Goal: Task Accomplishment & Management: Use online tool/utility

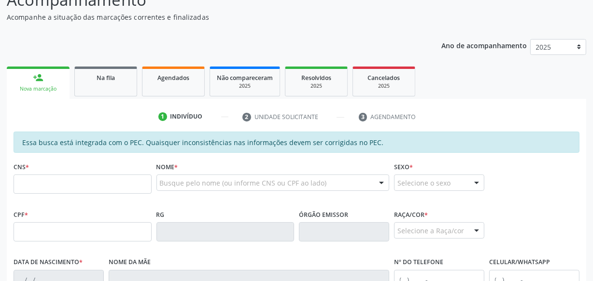
scroll to position [91, 0]
click at [179, 84] on link "Agendados" at bounding box center [173, 82] width 63 height 30
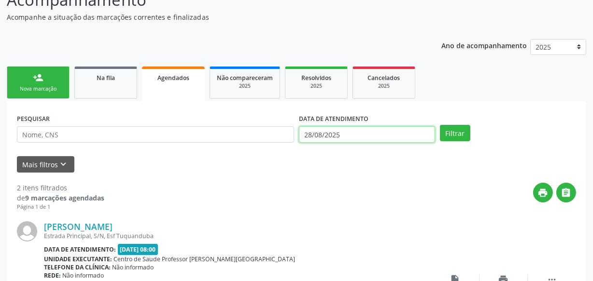
click at [378, 140] on body "Central de Marcação notifications [PERSON_NAME] Recepcionista da UBS  Configur…" at bounding box center [296, 49] width 593 height 281
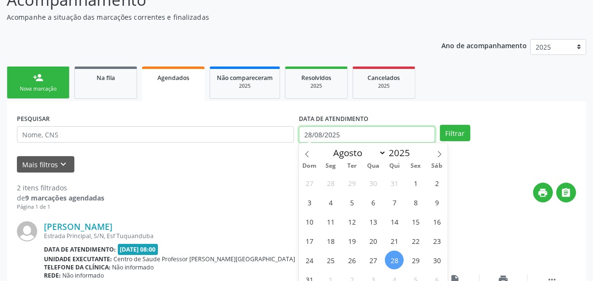
click at [374, 136] on input "28/08/2025" at bounding box center [367, 134] width 136 height 16
click at [309, 277] on span "31" at bounding box center [309, 279] width 19 height 19
type input "[DATE]"
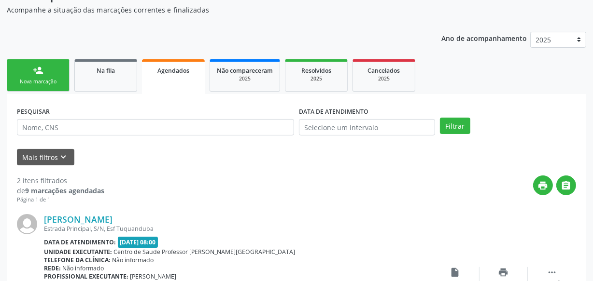
click at [211, 188] on div "print " at bounding box center [339, 190] width 471 height 28
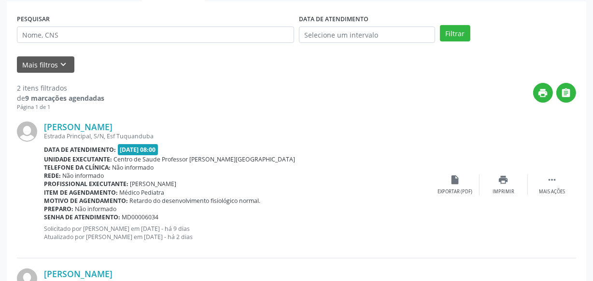
scroll to position [156, 0]
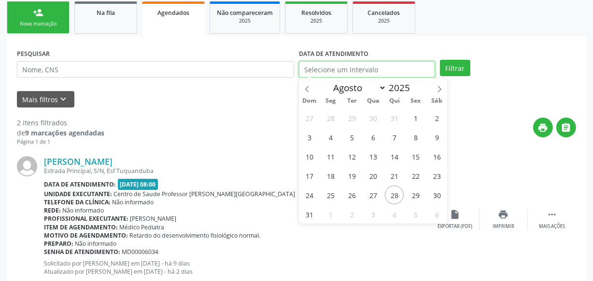
click at [420, 70] on input "text" at bounding box center [367, 69] width 136 height 16
click at [394, 188] on span "28" at bounding box center [394, 195] width 19 height 19
type input "28/08/2025"
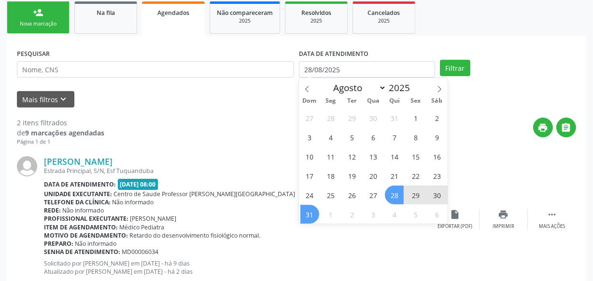
click at [311, 219] on span "31" at bounding box center [309, 214] width 19 height 19
select select "7"
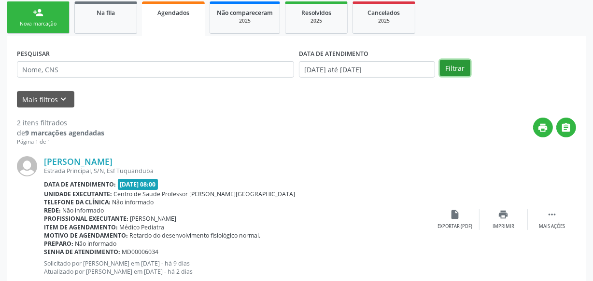
click at [451, 66] on button "Filtrar" at bounding box center [455, 68] width 30 height 16
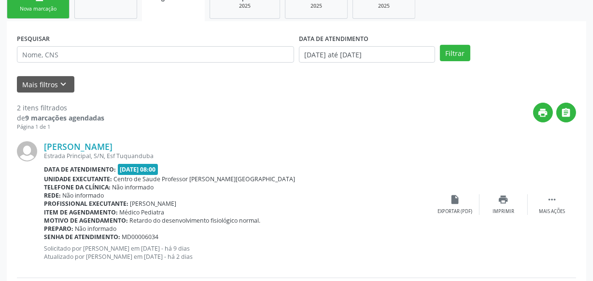
scroll to position [0, 0]
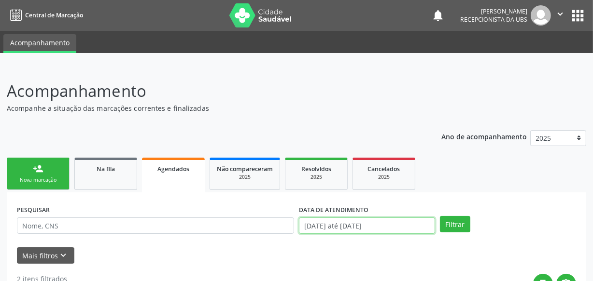
click at [390, 226] on input "[DATE] até [DATE]" at bounding box center [367, 226] width 136 height 16
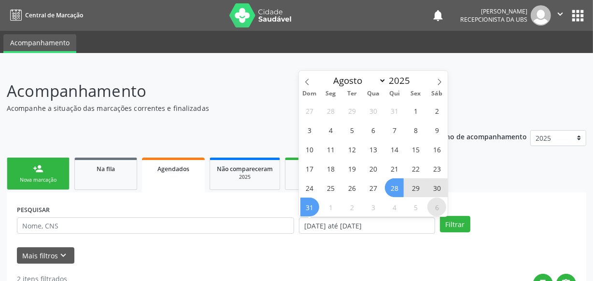
click at [438, 206] on span "6" at bounding box center [436, 207] width 19 height 19
type input "[DATE]"
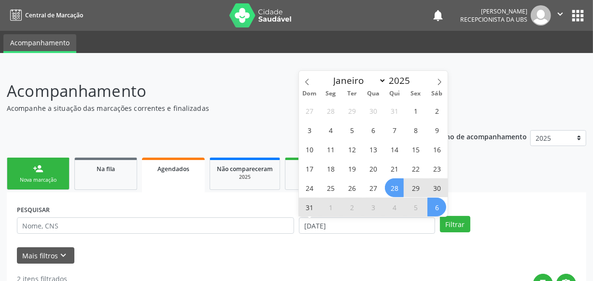
click at [382, 183] on div "27 28 29 30 31 1 2 3 4 5 6 7 8 9 10 11 12 13 14 15 16 17 18 19 20 21 22 23 24 2…" at bounding box center [373, 159] width 149 height 116
click at [393, 189] on span "28" at bounding box center [394, 188] width 19 height 19
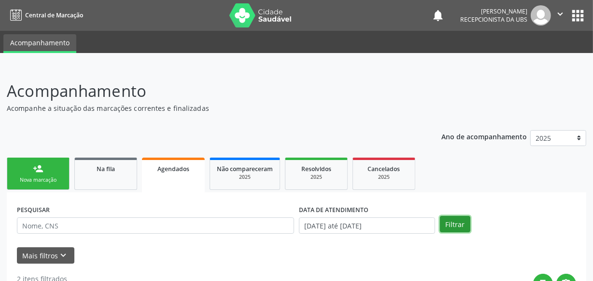
click at [446, 221] on button "Filtrar" at bounding box center [455, 224] width 30 height 16
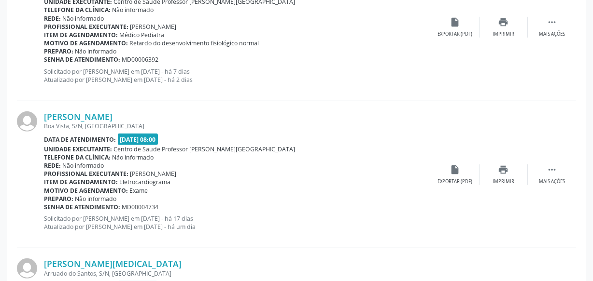
scroll to position [454, 0]
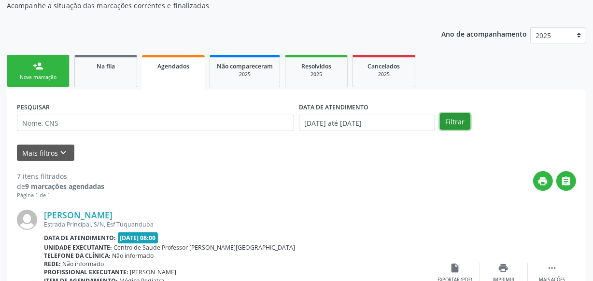
click at [450, 120] on button "Filtrar" at bounding box center [455, 121] width 30 height 16
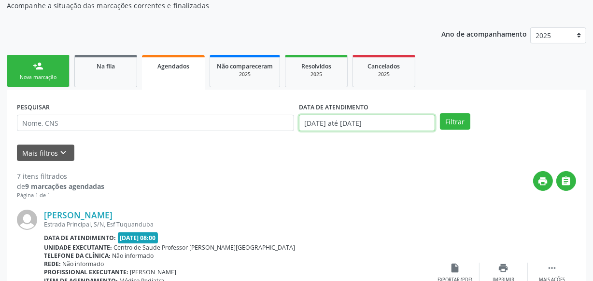
click at [412, 123] on input "[DATE] até [DATE]" at bounding box center [367, 123] width 136 height 16
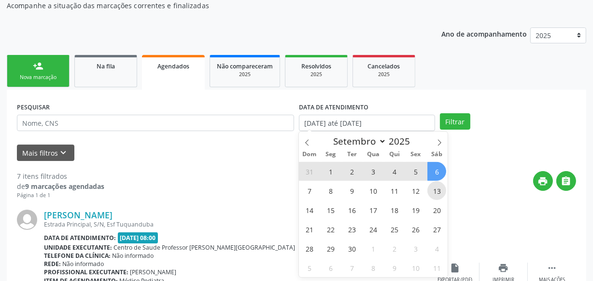
click at [434, 191] on span "13" at bounding box center [436, 190] width 19 height 19
type input "[DATE]"
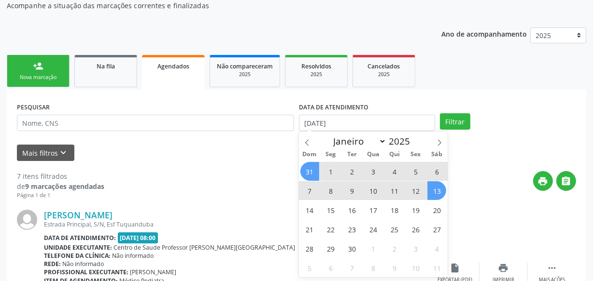
click at [305, 168] on span "31" at bounding box center [309, 171] width 19 height 19
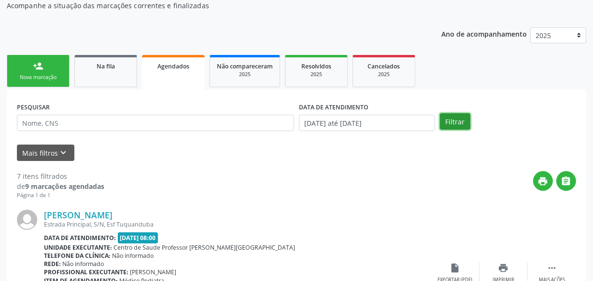
click at [452, 114] on button "Filtrar" at bounding box center [455, 121] width 30 height 16
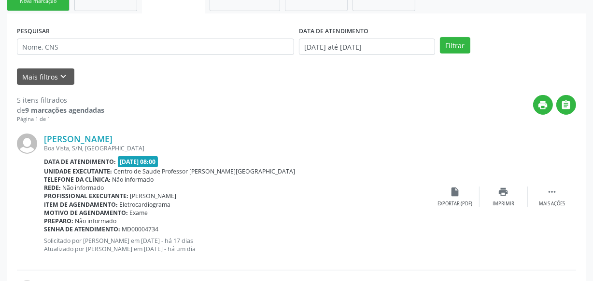
scroll to position [159, 0]
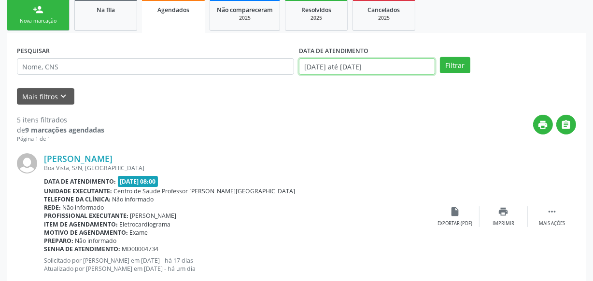
click at [362, 65] on input "[DATE] até [DATE]" at bounding box center [367, 66] width 136 height 16
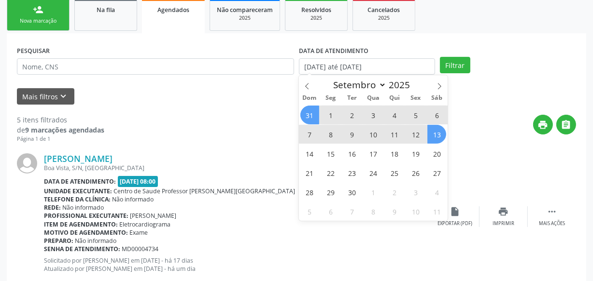
click at [309, 114] on span "31" at bounding box center [309, 115] width 19 height 19
type input "[DATE]"
drag, startPoint x: 439, startPoint y: 135, endPoint x: 433, endPoint y: 135, distance: 5.3
click at [439, 135] on span "13" at bounding box center [436, 134] width 19 height 19
select select "8"
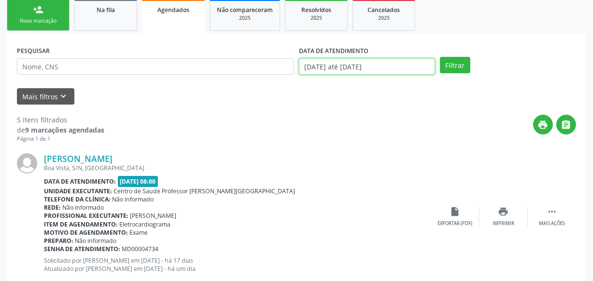
click at [331, 61] on input "[DATE] até [DATE]" at bounding box center [367, 66] width 136 height 16
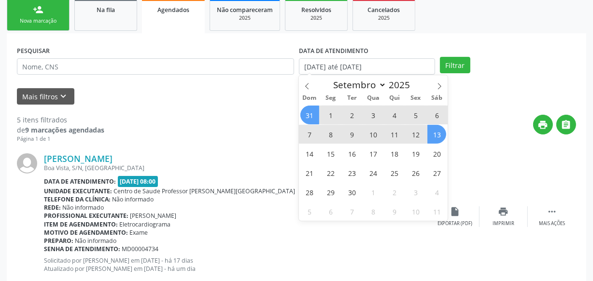
click at [311, 112] on span "31" at bounding box center [309, 115] width 19 height 19
type input "[DATE]"
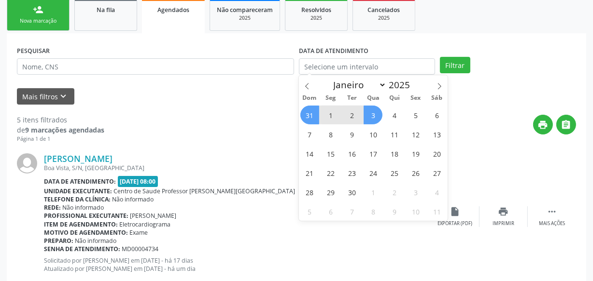
select select "7"
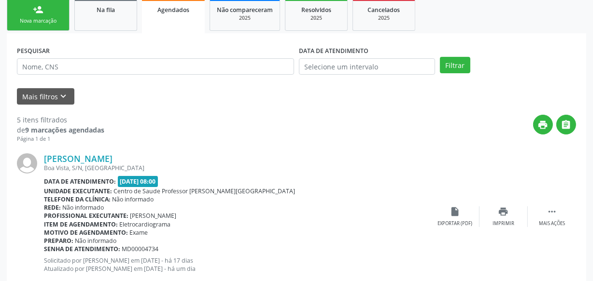
drag, startPoint x: 294, startPoint y: 112, endPoint x: 322, endPoint y: 115, distance: 28.1
click at [330, 66] on input "text" at bounding box center [367, 66] width 136 height 16
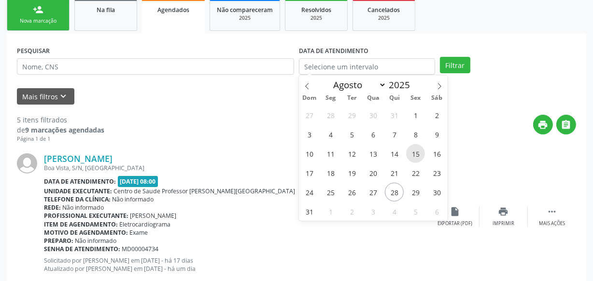
click at [414, 157] on span "15" at bounding box center [415, 153] width 19 height 19
type input "[DATE]"
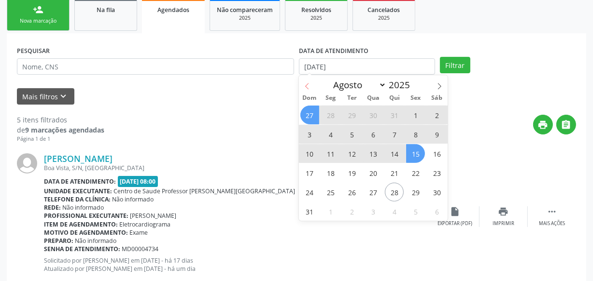
click at [309, 89] on icon at bounding box center [307, 86] width 7 height 7
select select "6"
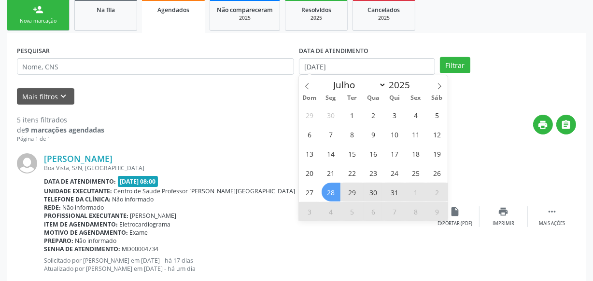
click at [324, 192] on span "28" at bounding box center [330, 192] width 19 height 19
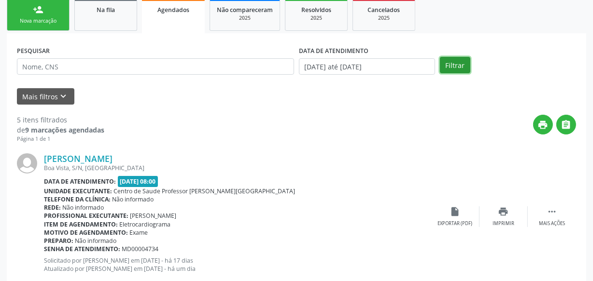
click at [456, 57] on button "Filtrar" at bounding box center [455, 65] width 30 height 16
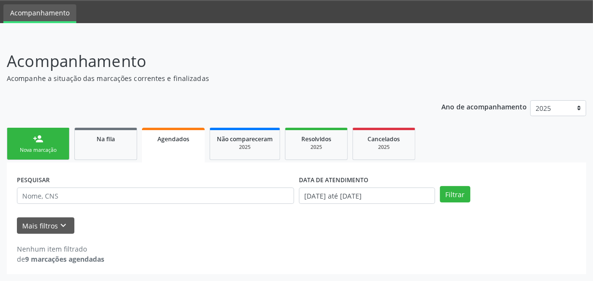
scroll to position [29, 0]
click at [217, 222] on div "Mais filtros keyboard_arrow_down" at bounding box center [296, 226] width 564 height 17
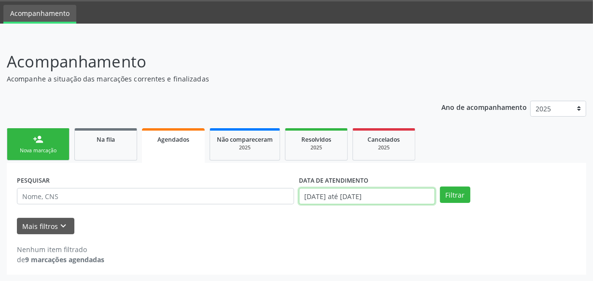
click at [352, 193] on body "Central de Marcação notifications [PERSON_NAME] Recepcionista da UBS  Configur…" at bounding box center [296, 111] width 593 height 281
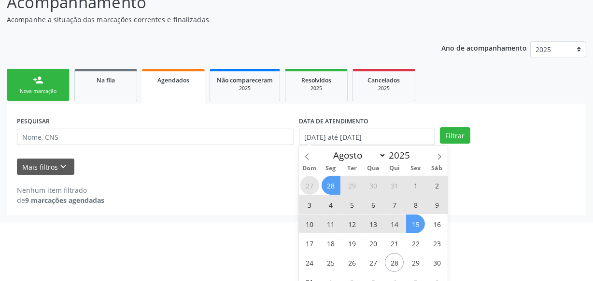
click at [306, 184] on span "27" at bounding box center [309, 185] width 19 height 19
type input "[DATE]"
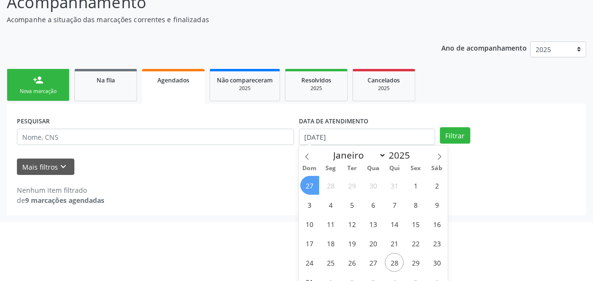
click at [308, 185] on span "27" at bounding box center [309, 185] width 19 height 19
select select "6"
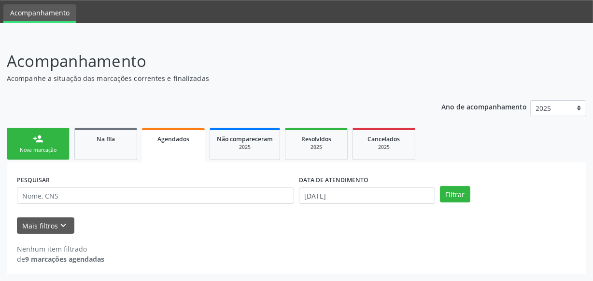
scroll to position [29, 0]
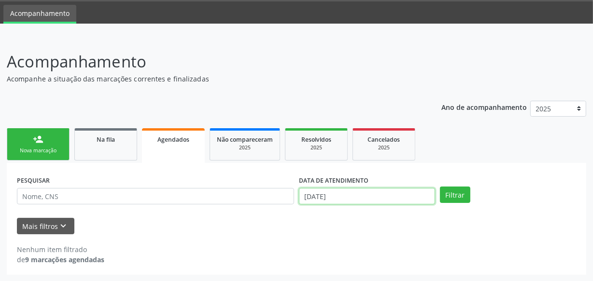
click at [379, 198] on input "[DATE]" at bounding box center [367, 196] width 136 height 16
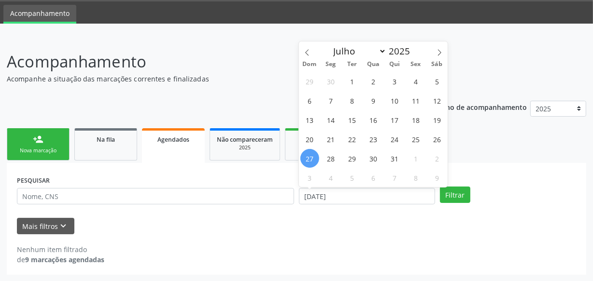
click at [313, 156] on span "27" at bounding box center [309, 158] width 19 height 19
type input "[DATE]"
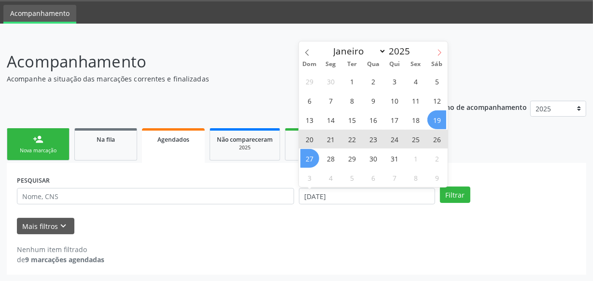
click at [433, 49] on span at bounding box center [439, 50] width 16 height 16
select select "7"
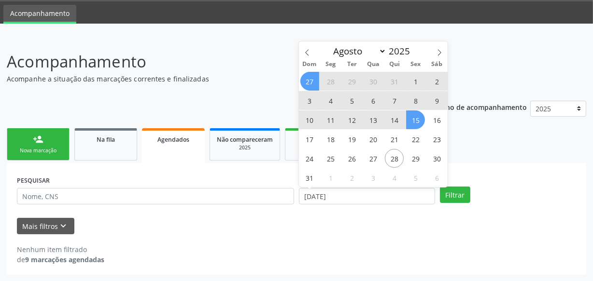
click at [418, 118] on span "15" at bounding box center [415, 120] width 19 height 19
select select "7"
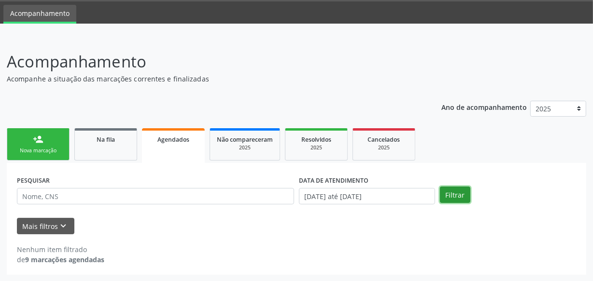
click at [461, 187] on button "Filtrar" at bounding box center [455, 195] width 30 height 16
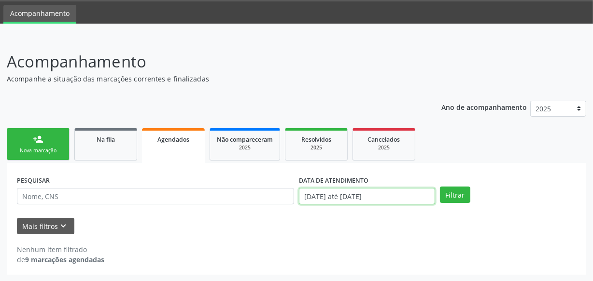
click at [434, 194] on input "[DATE] até [DATE]" at bounding box center [367, 196] width 136 height 16
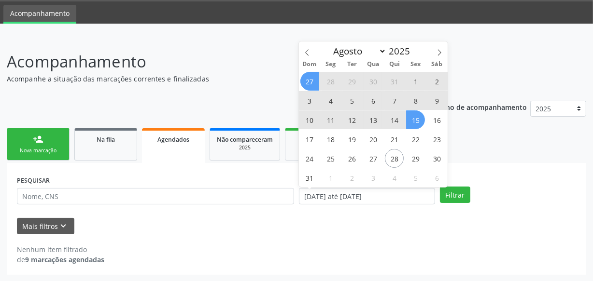
click at [312, 82] on span "27" at bounding box center [309, 81] width 19 height 19
type input "[DATE]"
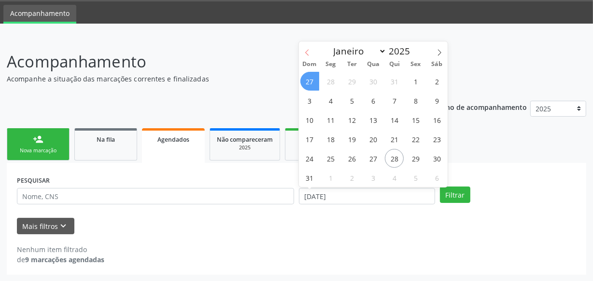
click at [307, 54] on icon at bounding box center [307, 52] width 7 height 7
click at [434, 51] on span at bounding box center [439, 50] width 16 height 16
select select "7"
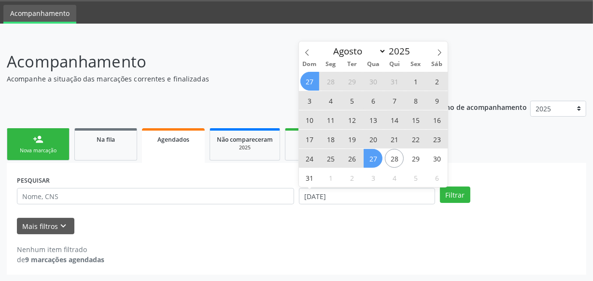
click at [374, 162] on span "27" at bounding box center [372, 158] width 19 height 19
select select "7"
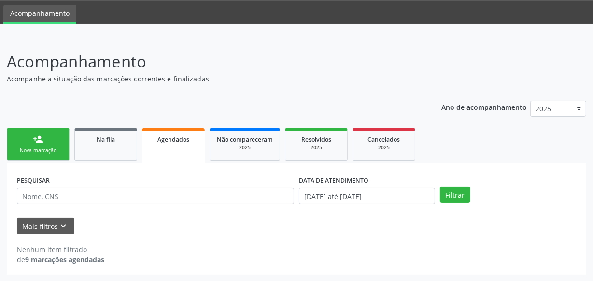
click at [406, 207] on div "DATA DE ATENDIMENTO [DATE] até [DATE]" at bounding box center [366, 192] width 141 height 38
click at [404, 199] on input "[DATE] até [DATE]" at bounding box center [367, 196] width 136 height 16
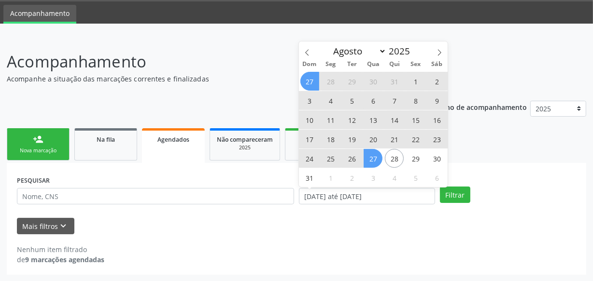
click at [369, 161] on span "27" at bounding box center [372, 158] width 19 height 19
type input "[DATE]"
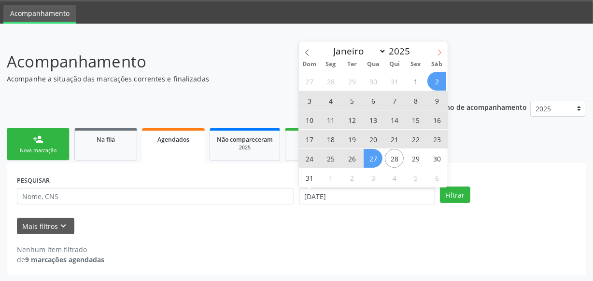
click at [442, 49] on icon at bounding box center [439, 52] width 7 height 7
select select "8"
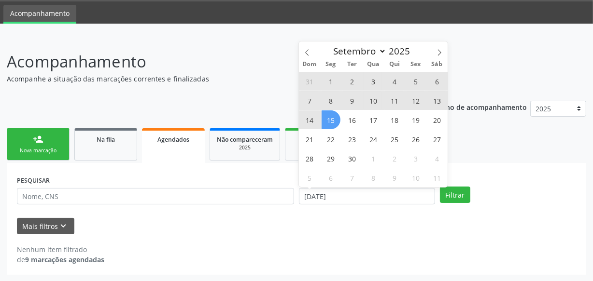
click at [329, 115] on span "15" at bounding box center [330, 120] width 19 height 19
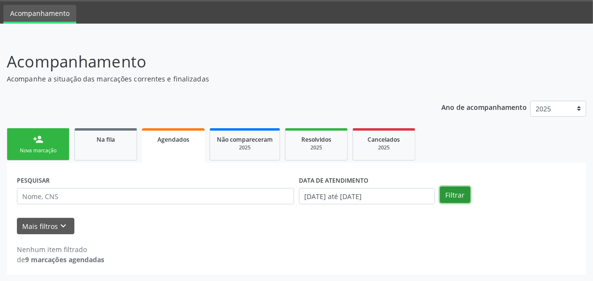
click at [450, 191] on button "Filtrar" at bounding box center [455, 195] width 30 height 16
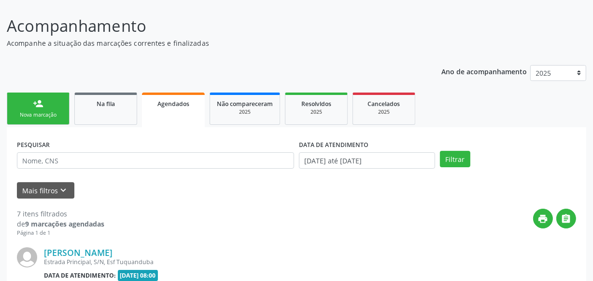
scroll to position [59, 0]
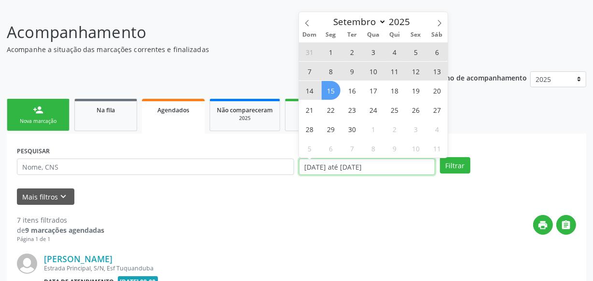
click at [408, 171] on input "[DATE] até [DATE]" at bounding box center [367, 167] width 136 height 16
click at [328, 48] on span "1" at bounding box center [330, 51] width 19 height 19
type input "[DATE]"
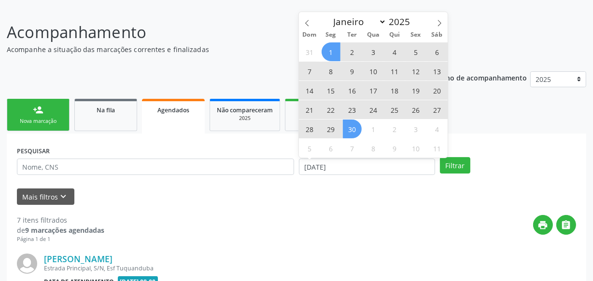
click at [355, 126] on span "30" at bounding box center [352, 129] width 19 height 19
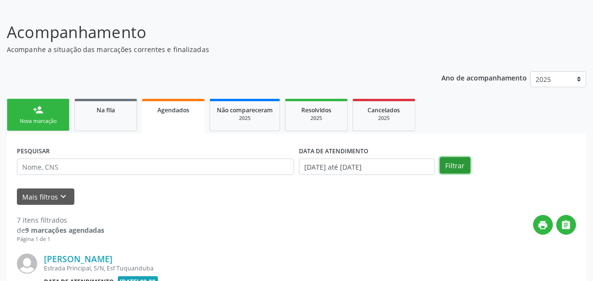
click at [457, 170] on button "Filtrar" at bounding box center [455, 165] width 30 height 16
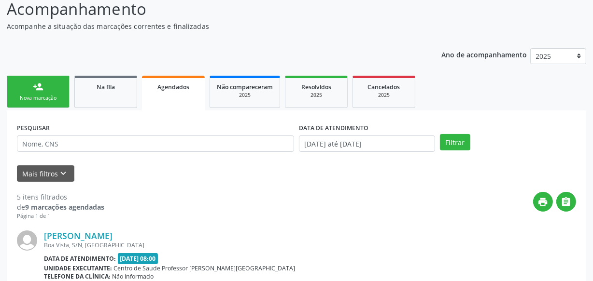
scroll to position [28, 0]
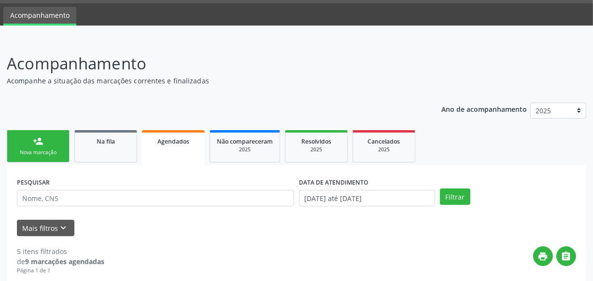
click at [61, 149] on div "Nova marcação" at bounding box center [38, 152] width 48 height 7
